Goal: Check status: Check status

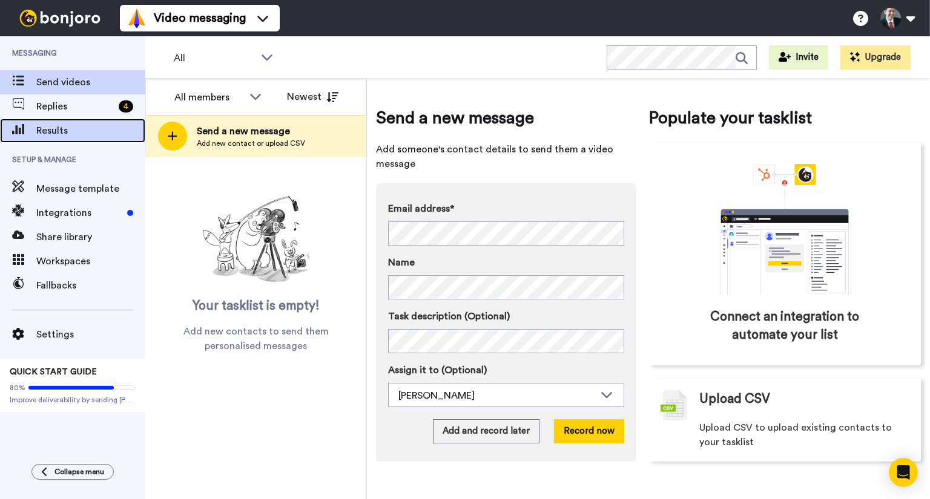
click at [55, 131] on span "Results" at bounding box center [90, 131] width 109 height 15
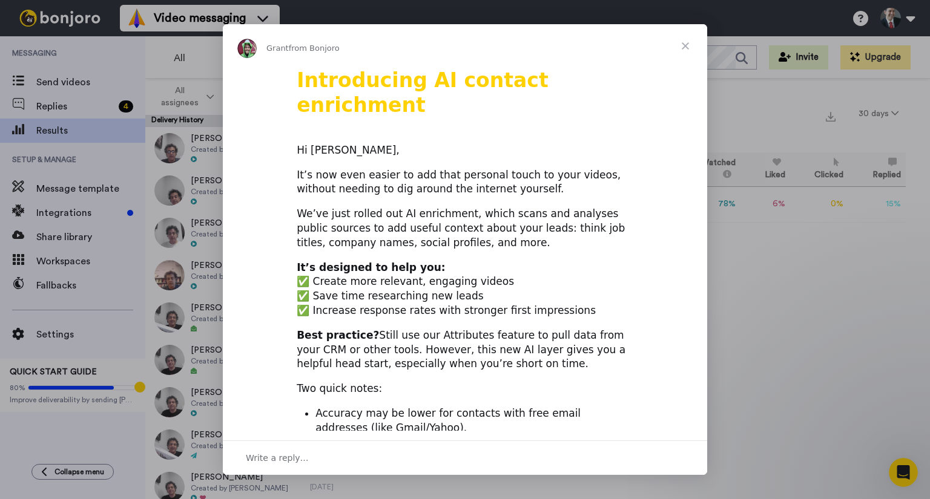
click at [685, 45] on span "Close" at bounding box center [686, 46] width 44 height 44
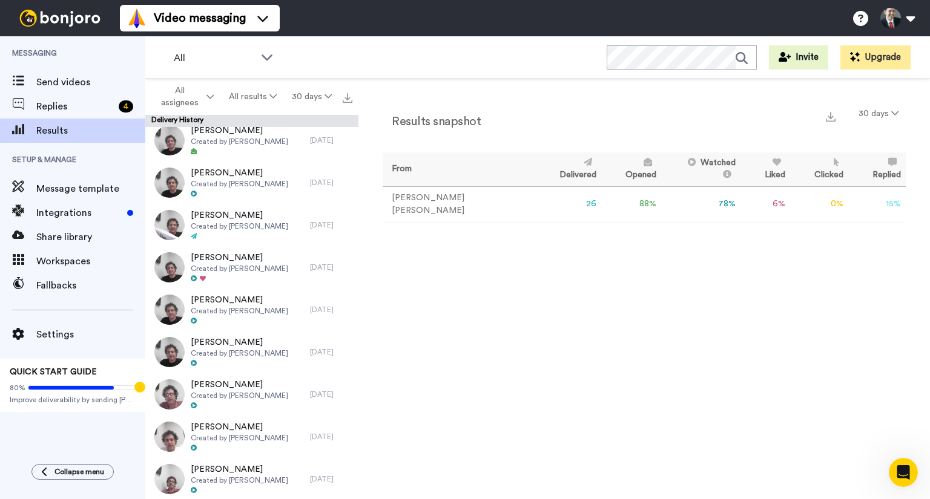
scroll to position [249, 0]
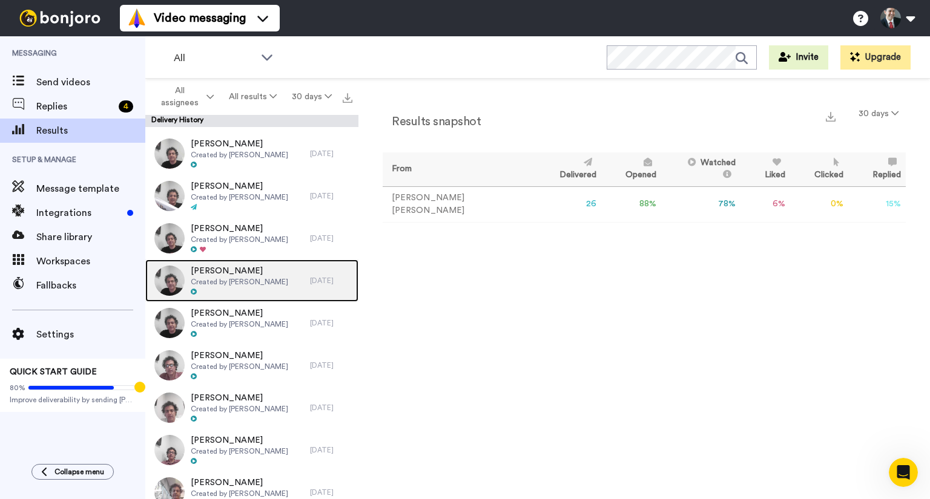
click at [238, 285] on span "Created by Anthony Malik" at bounding box center [239, 282] width 97 height 10
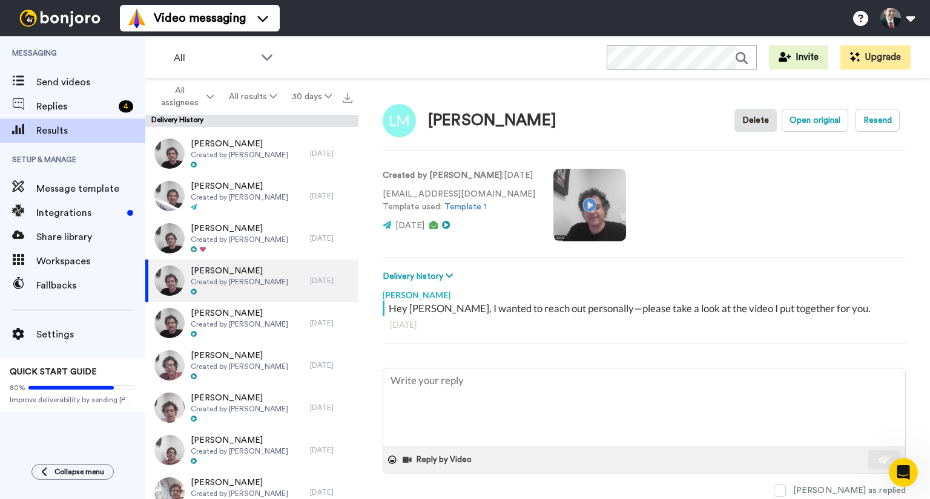
click at [584, 206] on video at bounding box center [589, 205] width 73 height 73
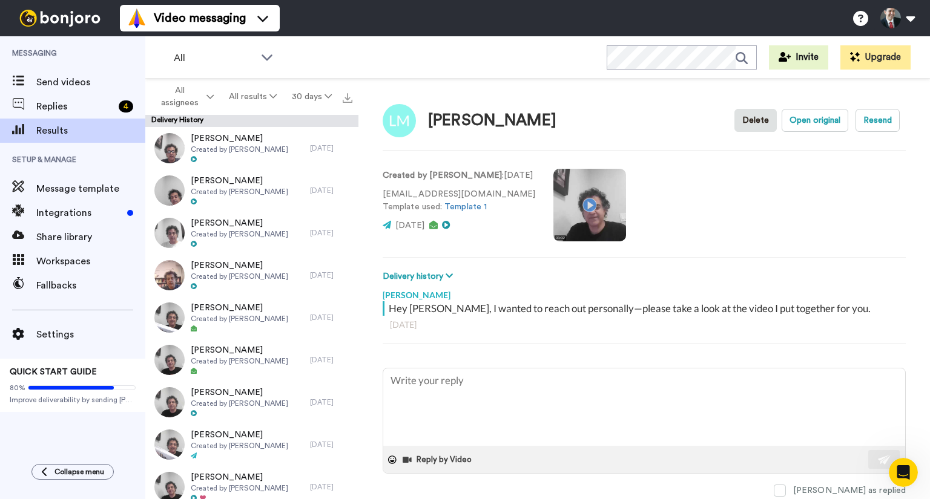
type textarea "x"
